Goal: Navigation & Orientation: Understand site structure

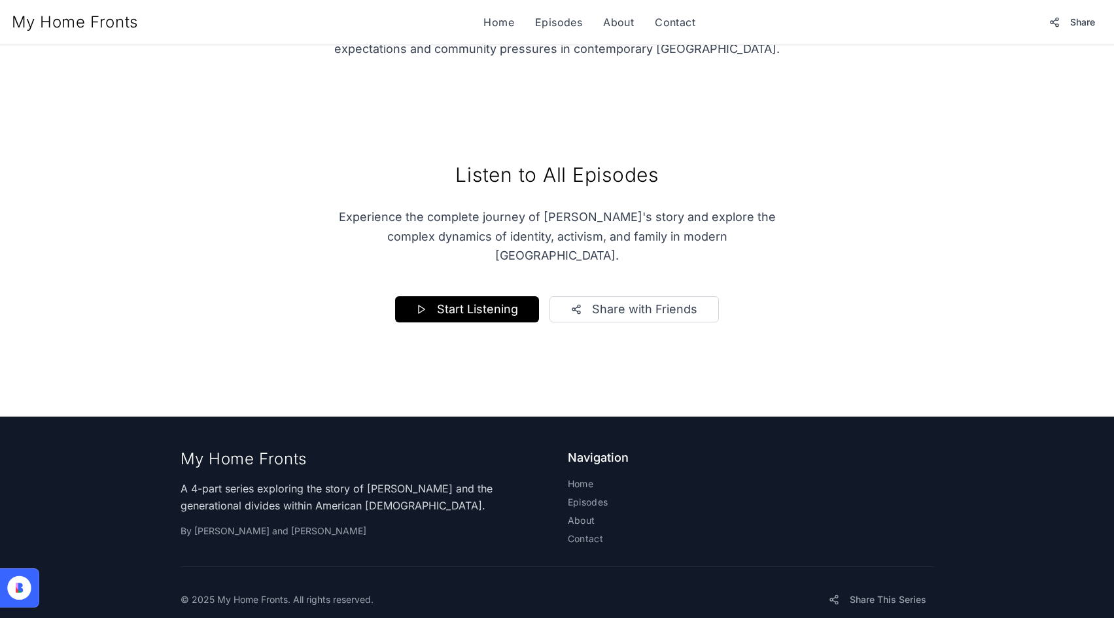
scroll to position [583, 0]
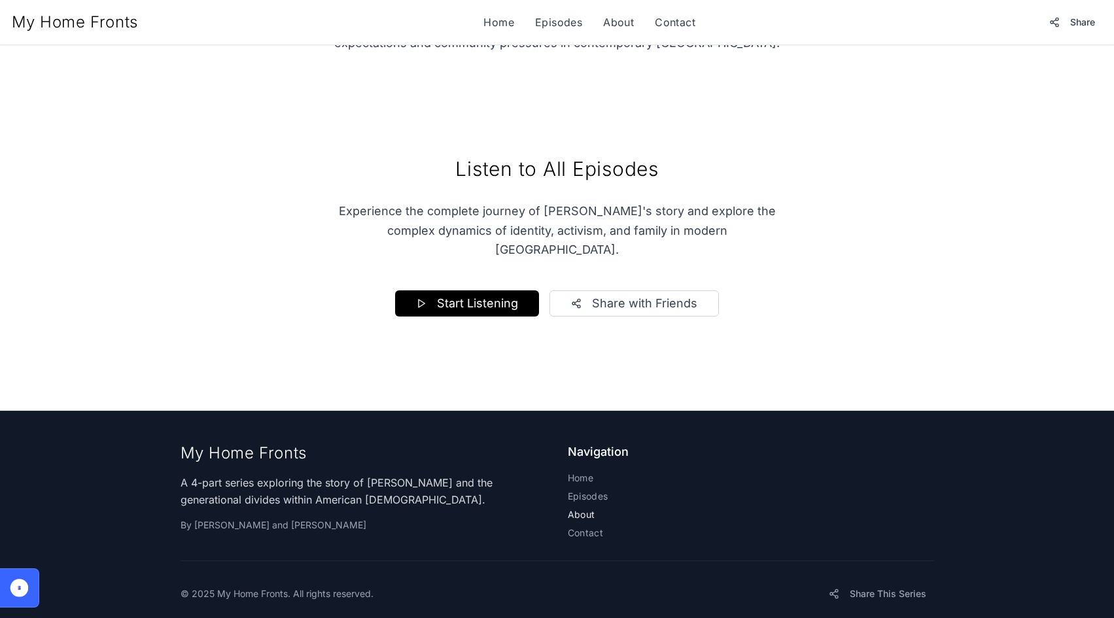
click at [584, 508] on link "About" at bounding box center [751, 514] width 366 height 13
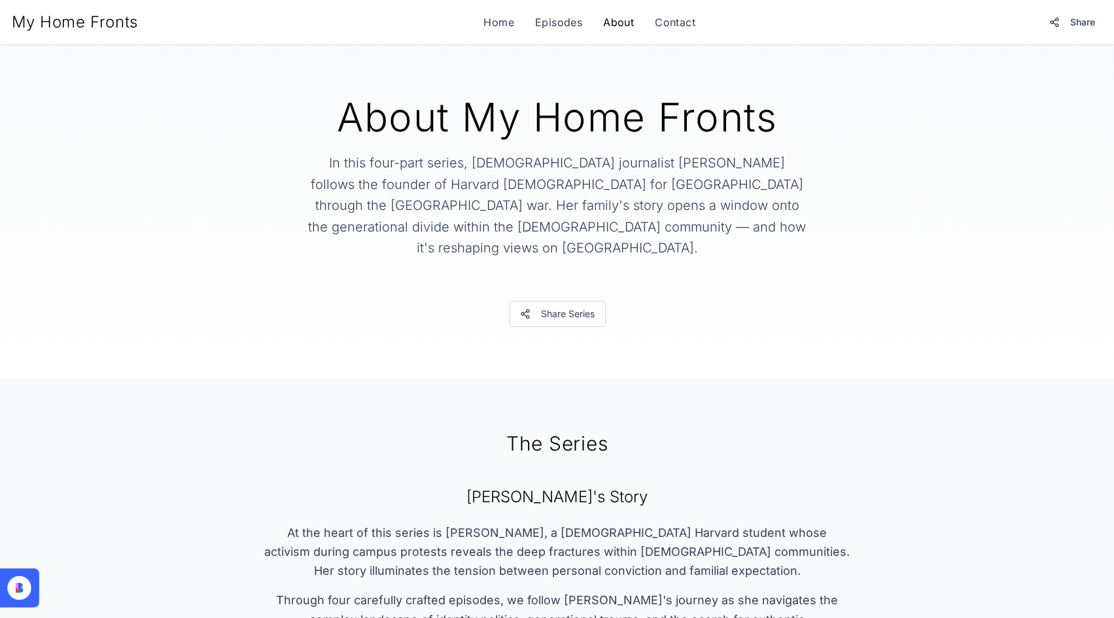
click at [618, 26] on link "About" at bounding box center [618, 22] width 31 height 16
click at [661, 24] on link "Contact" at bounding box center [675, 22] width 41 height 16
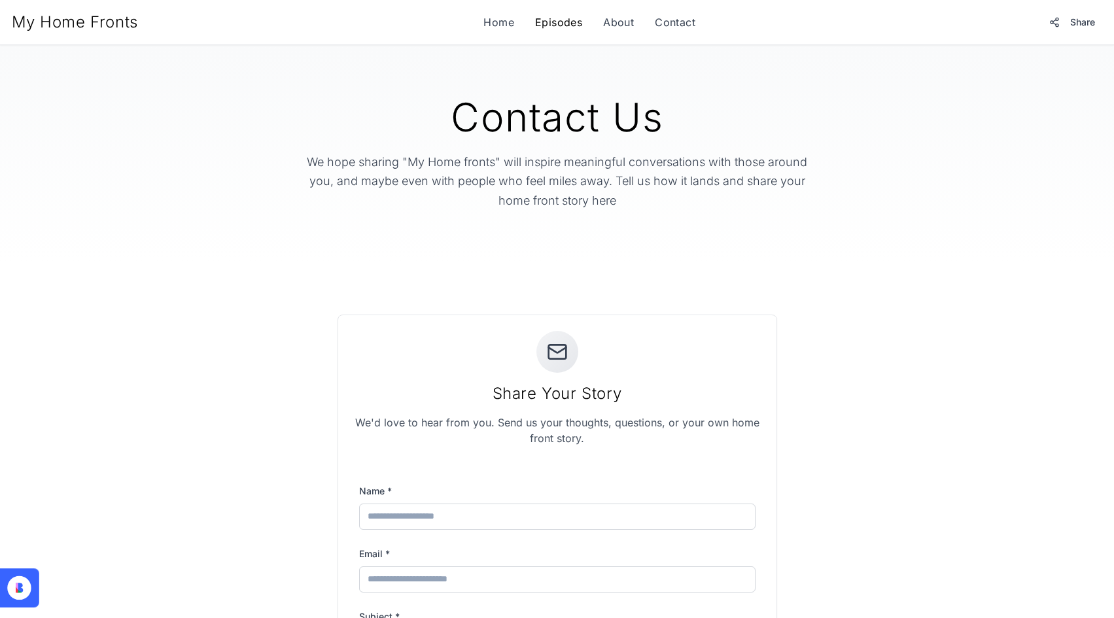
click at [558, 26] on link "Episodes" at bounding box center [558, 22] width 47 height 16
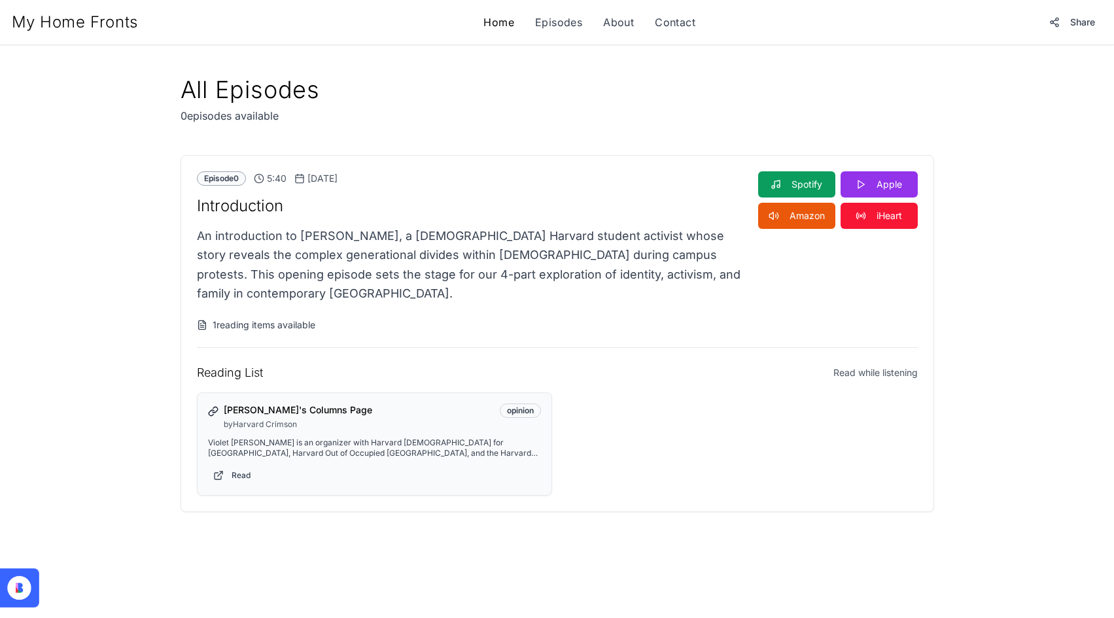
click at [513, 21] on link "Home" at bounding box center [498, 22] width 31 height 16
